Goal: Share content

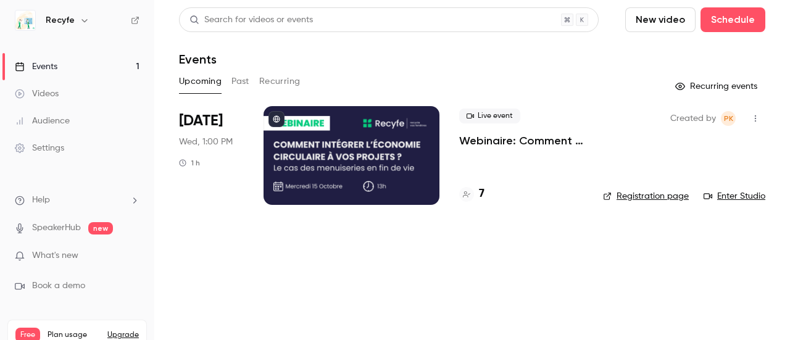
click at [487, 147] on p "Webinaire: Comment intégrer l'économie circulaire dans vos projets ?" at bounding box center [521, 140] width 124 height 15
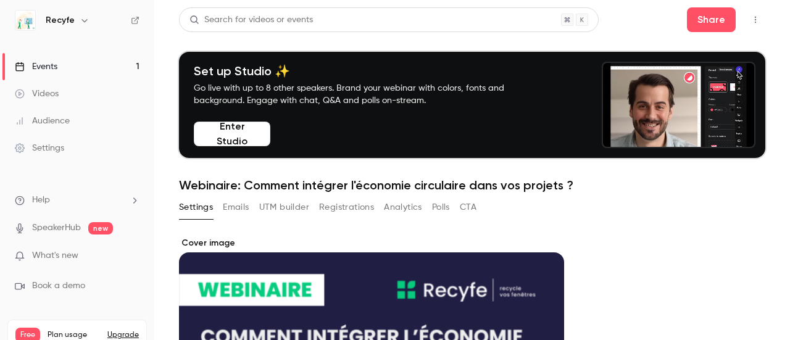
click at [333, 207] on button "Registrations" at bounding box center [346, 207] width 55 height 20
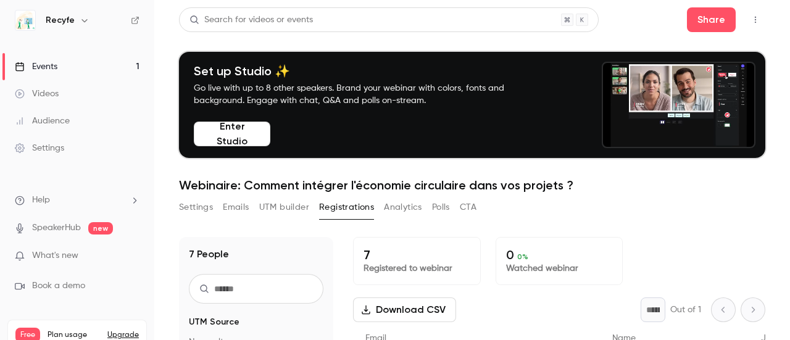
click at [197, 204] on button "Settings" at bounding box center [196, 207] width 34 height 20
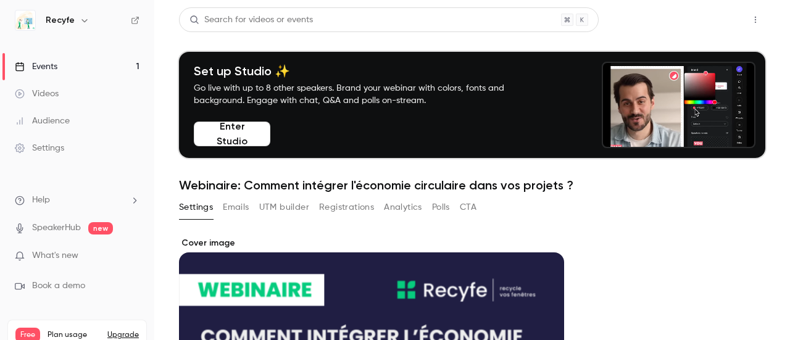
click at [705, 17] on button "Share" at bounding box center [711, 19] width 49 height 25
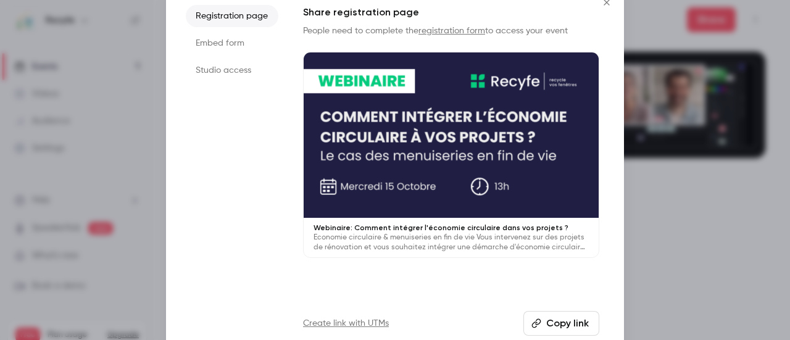
click at [560, 320] on button "Copy link" at bounding box center [561, 323] width 76 height 25
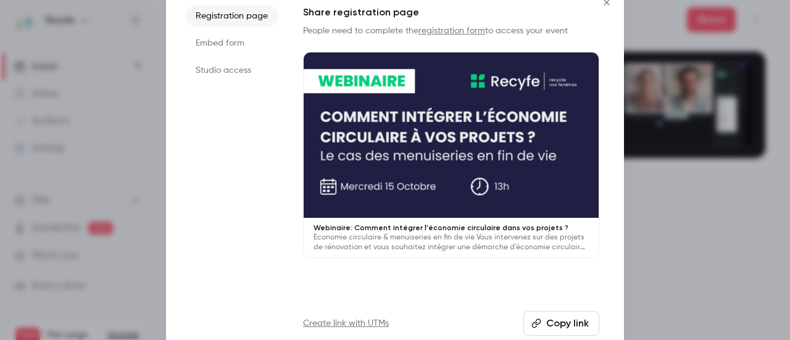
click at [605, 1] on icon "Close" at bounding box center [606, 2] width 6 height 6
